Goal: Information Seeking & Learning: Find specific fact

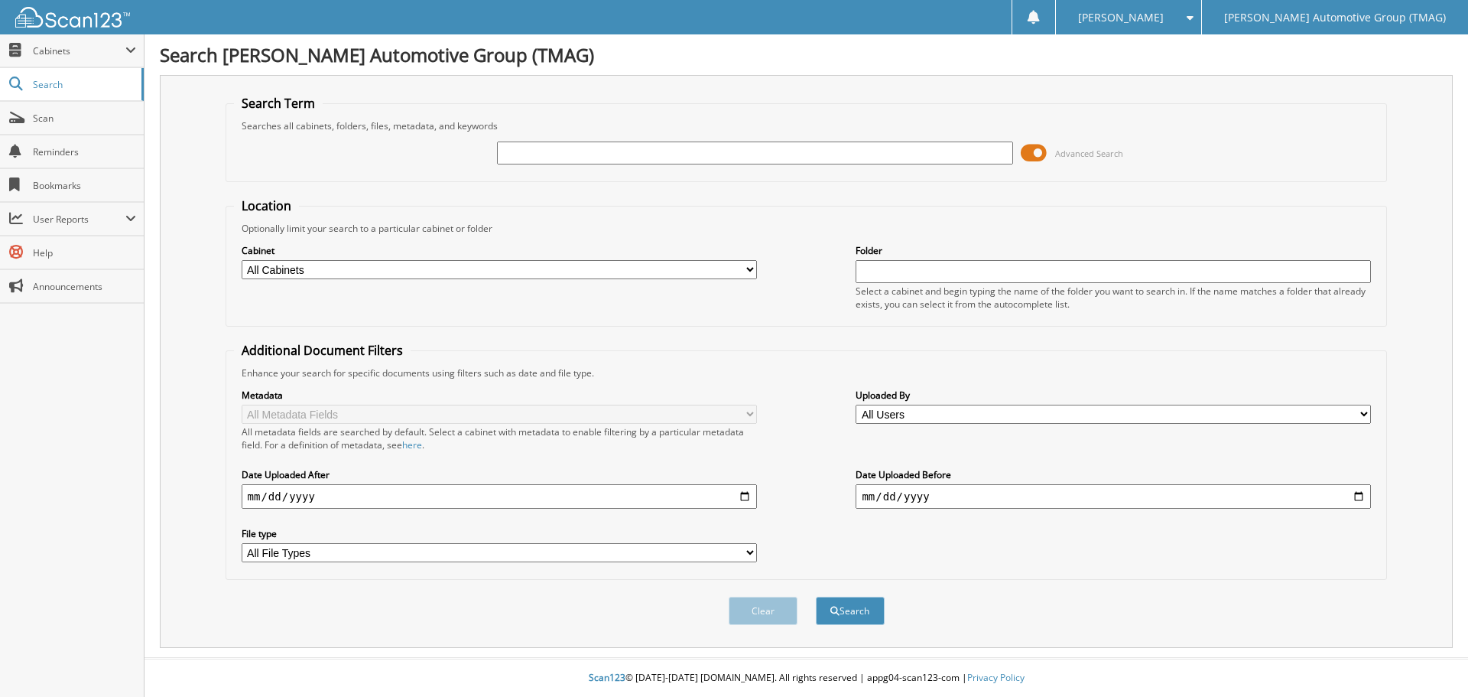
click at [508, 148] on input "text" at bounding box center [754, 152] width 515 height 23
type input "f25540l"
click at [816, 596] on button "Search" at bounding box center [850, 610] width 69 height 28
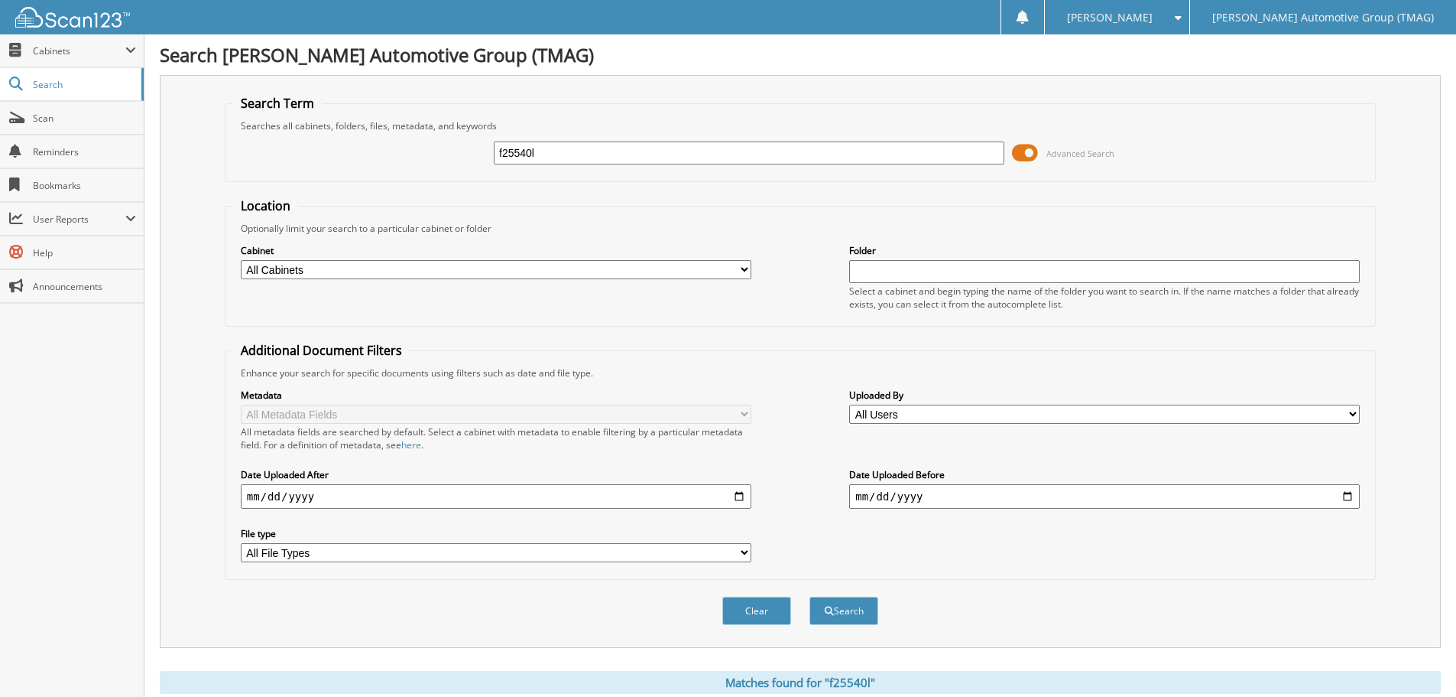
click at [606, 158] on input "f25540l" at bounding box center [749, 152] width 511 height 23
type input "f25540L"
click at [851, 616] on button "Search" at bounding box center [844, 610] width 69 height 28
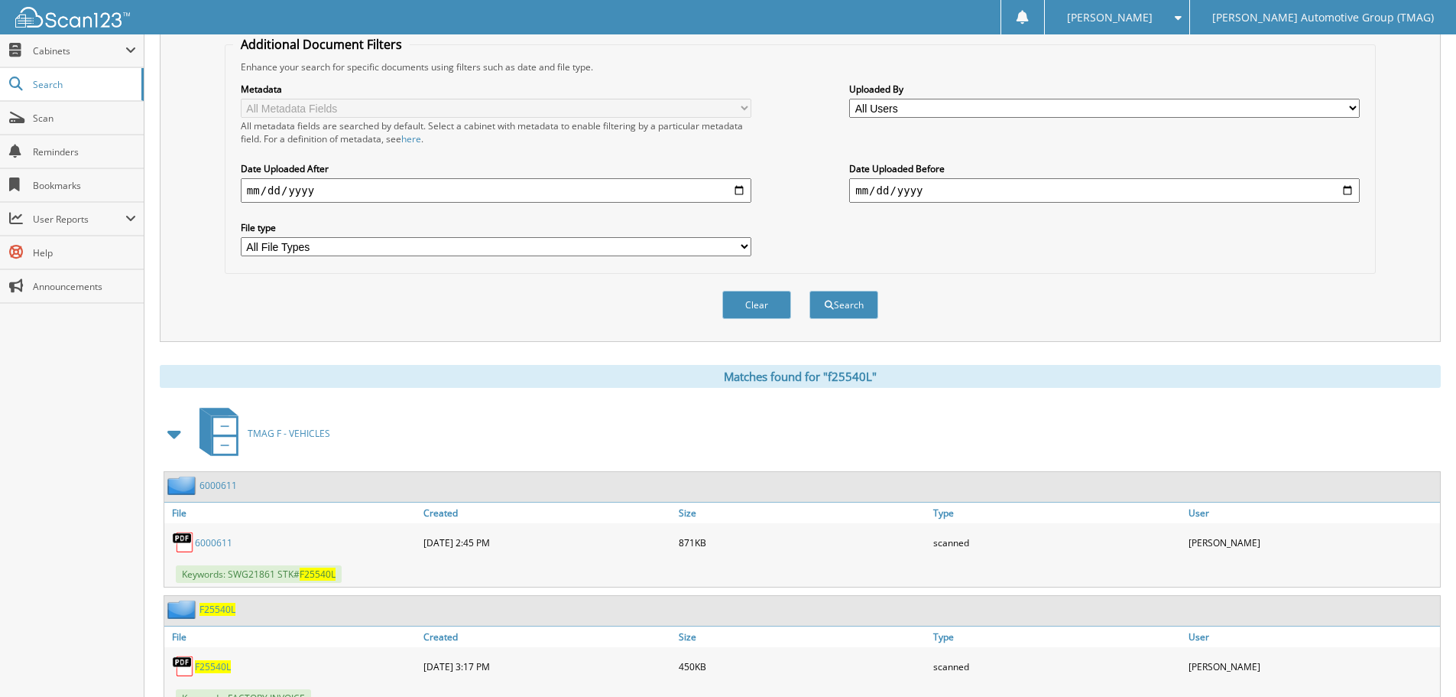
scroll to position [430, 0]
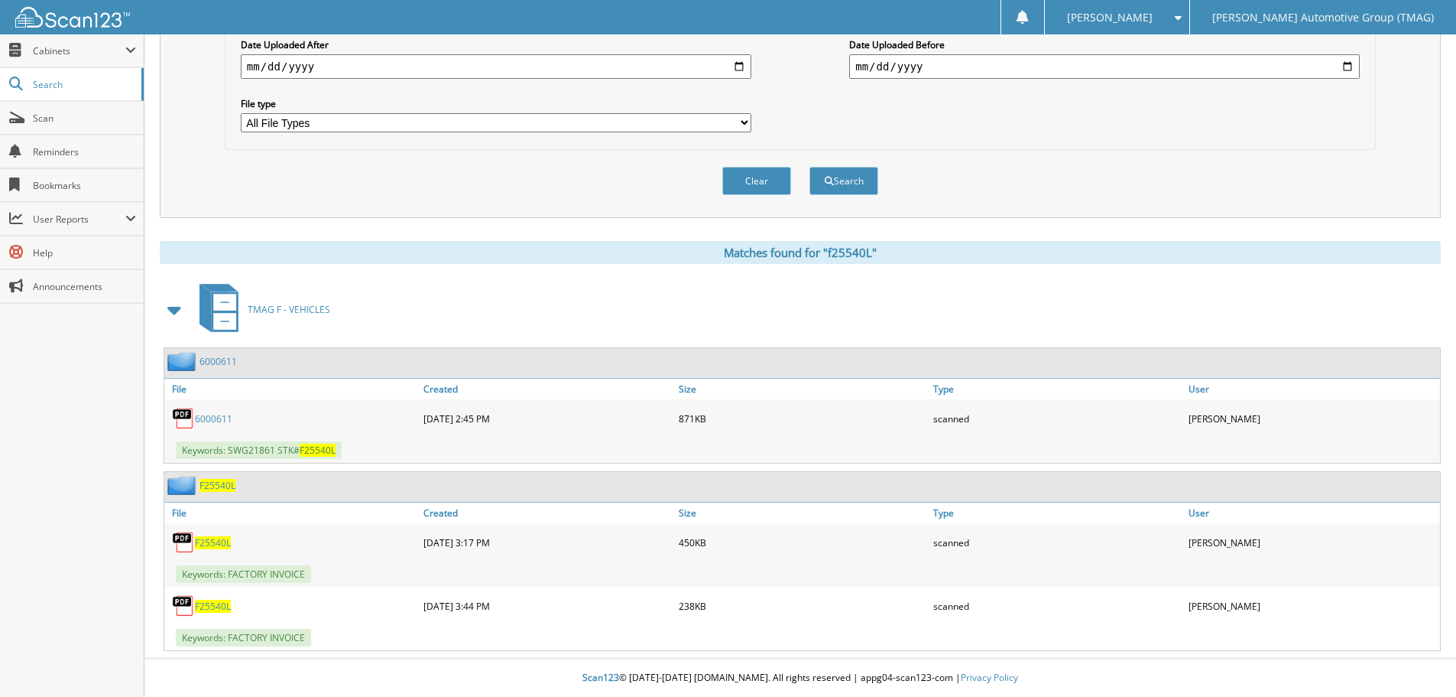
click at [219, 487] on span "F25540L" at bounding box center [218, 485] width 36 height 13
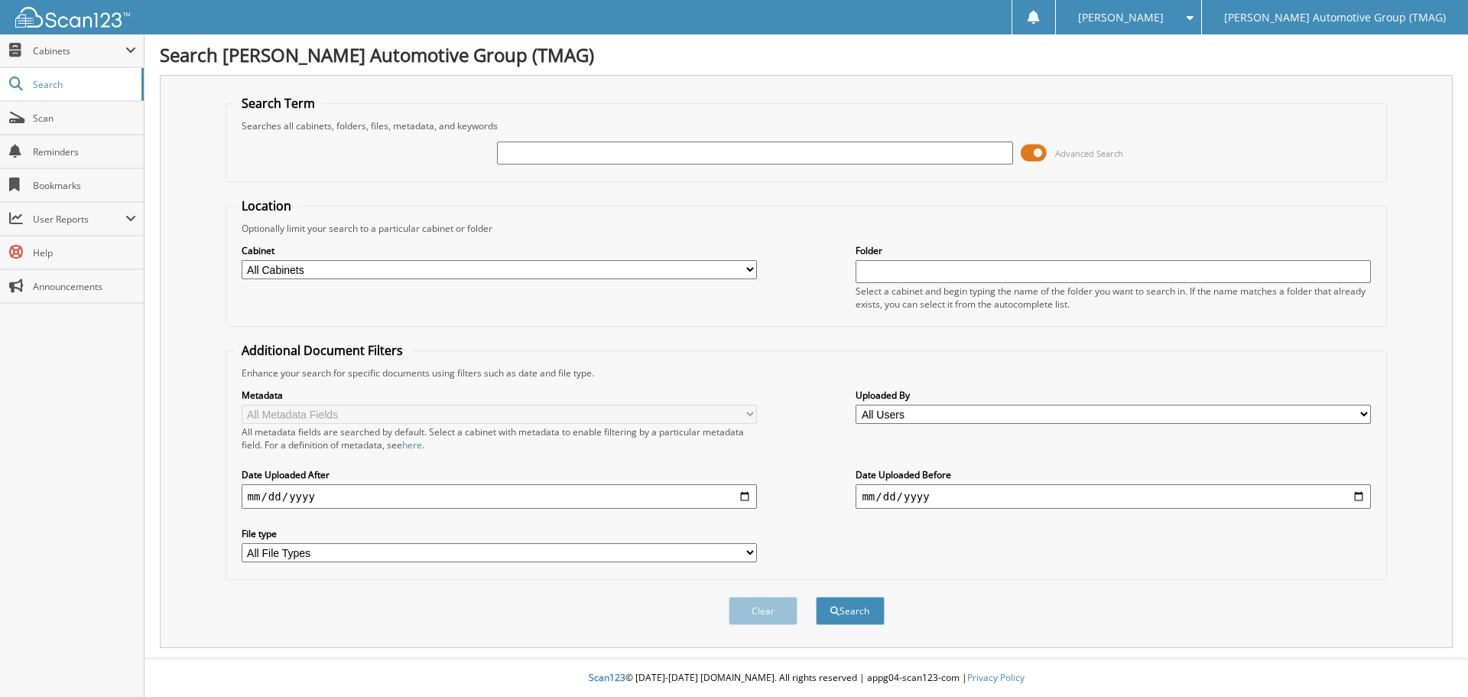
click at [516, 147] on input "text" at bounding box center [754, 152] width 515 height 23
type input "f25540"
click at [861, 617] on button "Search" at bounding box center [850, 610] width 69 height 28
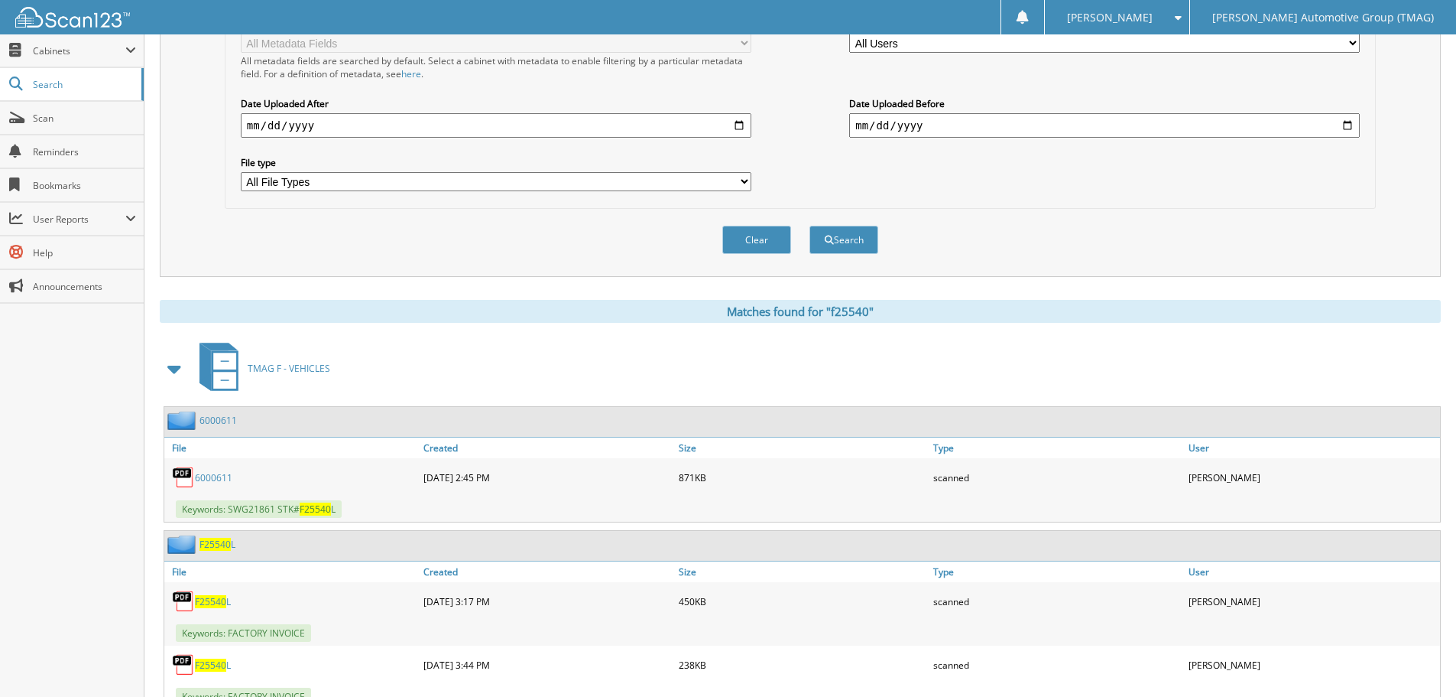
scroll to position [430, 0]
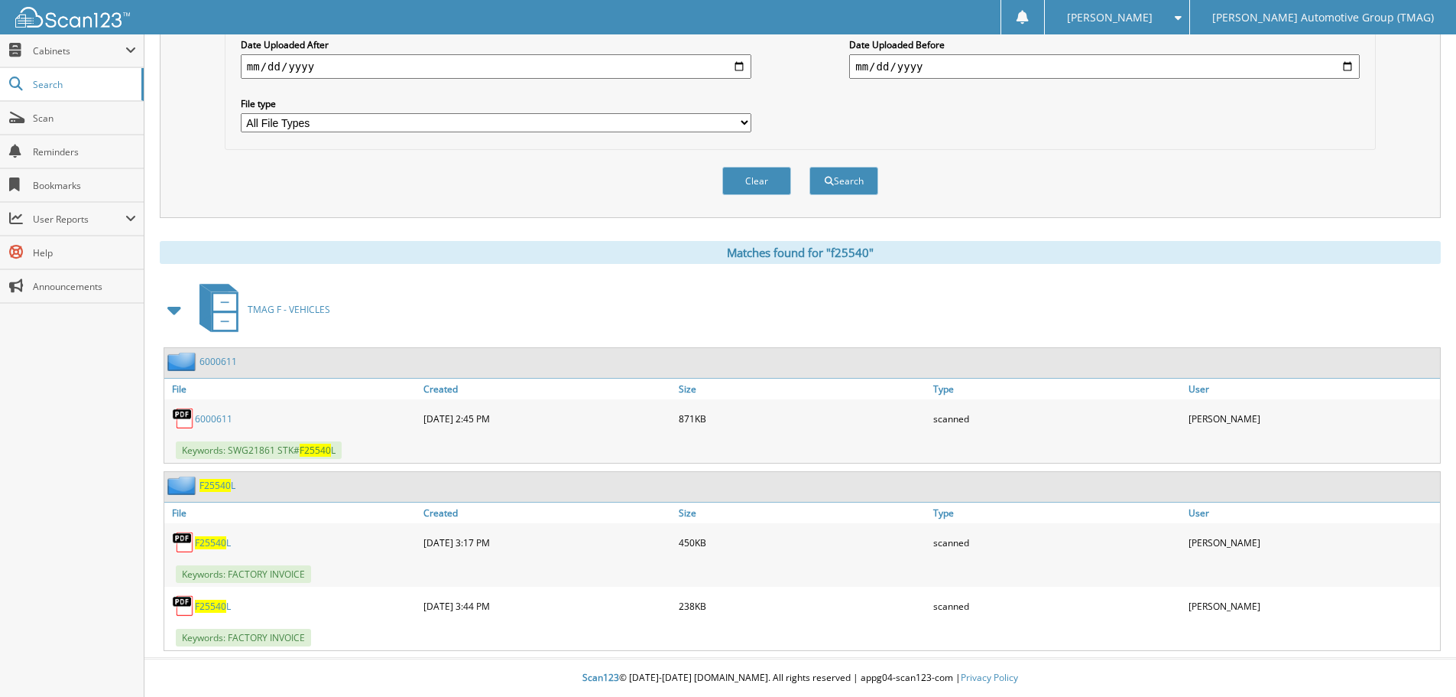
click at [213, 487] on span "F25540" at bounding box center [215, 485] width 31 height 13
